Goal: Information Seeking & Learning: Learn about a topic

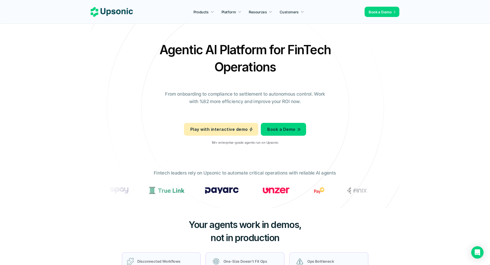
drag, startPoint x: 411, startPoint y: 128, endPoint x: 406, endPoint y: 133, distance: 6.4
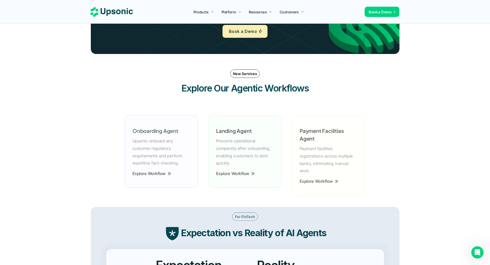
scroll to position [669, 0]
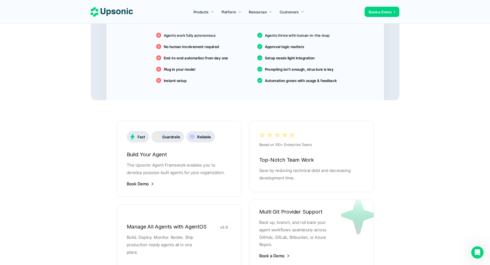
scroll to position [926, 0]
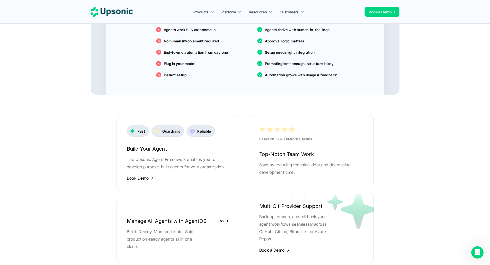
click at [421, 164] on main "Agentic AI Platform for FinTech Operations From onboarding to compliance to set…" at bounding box center [245, 64] width 490 height 1980
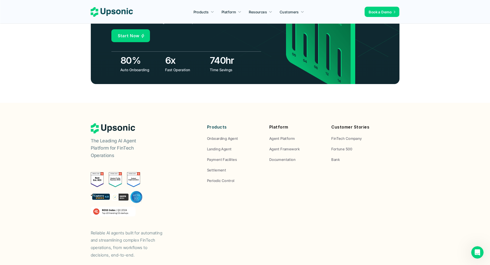
scroll to position [1880, 0]
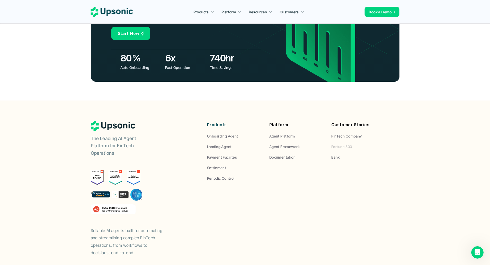
drag, startPoint x: 345, startPoint y: 118, endPoint x: 347, endPoint y: 141, distance: 23.5
click at [347, 141] on div "Products Onboarding Agent Landing Agent Payment Facilites Settlement Periodic C…" at bounding box center [296, 151] width 179 height 60
drag, startPoint x: 347, startPoint y: 118, endPoint x: 343, endPoint y: 128, distance: 10.7
click at [340, 149] on div "Products Onboarding Agent Landing Agent Payment Facilites Settlement Periodic C…" at bounding box center [296, 151] width 179 height 60
drag, startPoint x: 342, startPoint y: 118, endPoint x: 331, endPoint y: 149, distance: 32.9
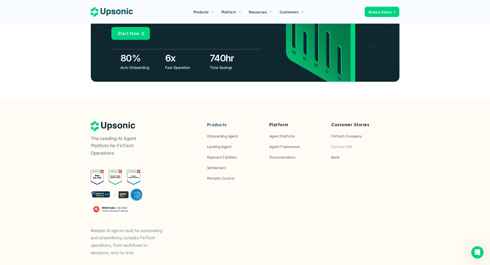
click at [330, 151] on div "Products Onboarding Agent Landing Agent Payment Facilites Settlement Periodic C…" at bounding box center [296, 151] width 179 height 60
click at [342, 144] on p "Fortune 500" at bounding box center [341, 146] width 21 height 5
click at [337, 133] on div "Products Onboarding Agent Landing Agent Payment Facilites Settlement Periodic C…" at bounding box center [296, 151] width 179 height 60
click at [336, 155] on p "Bank" at bounding box center [335, 157] width 8 height 5
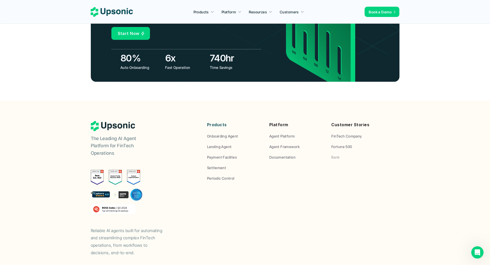
click at [336, 155] on p "Bank" at bounding box center [335, 157] width 8 height 5
click at [336, 159] on div "The Leading AI Agent Platform for FinTech Operations Reliable AI agents built f…" at bounding box center [245, 189] width 309 height 136
click at [317, 121] on div "Platform Agent Platform Agent Framework Documentation" at bounding box center [296, 140] width 55 height 39
click at [291, 133] on p "Agent Platform" at bounding box center [282, 135] width 26 height 5
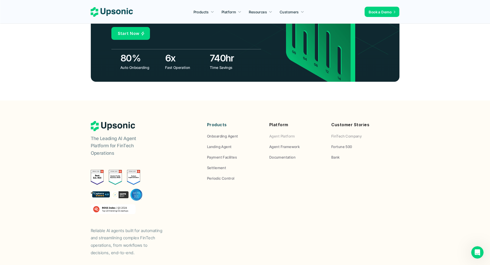
click at [338, 133] on p "FinTech Company" at bounding box center [346, 135] width 30 height 5
click at [339, 144] on p "Fortune 500" at bounding box center [341, 146] width 21 height 5
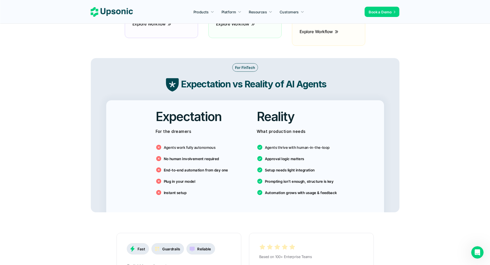
scroll to position [800, 0]
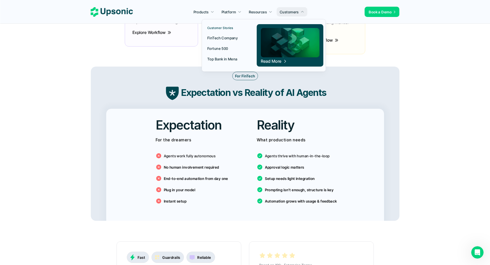
click at [226, 39] on p "FinTech Company" at bounding box center [222, 37] width 30 height 5
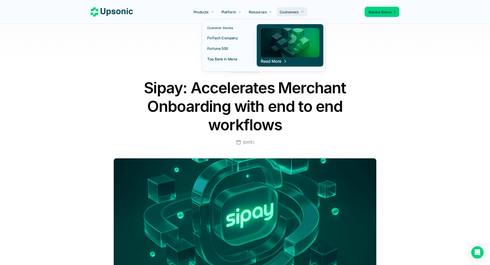
click at [231, 37] on p "FinTech Company" at bounding box center [222, 37] width 30 height 5
click at [220, 48] on p "Fortune 500" at bounding box center [217, 48] width 21 height 5
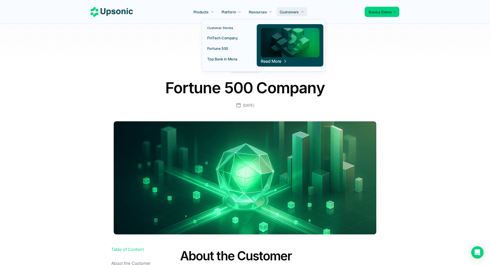
click at [220, 59] on p "Top Bank in Mena" at bounding box center [222, 58] width 30 height 5
